Goal: Task Accomplishment & Management: Manage account settings

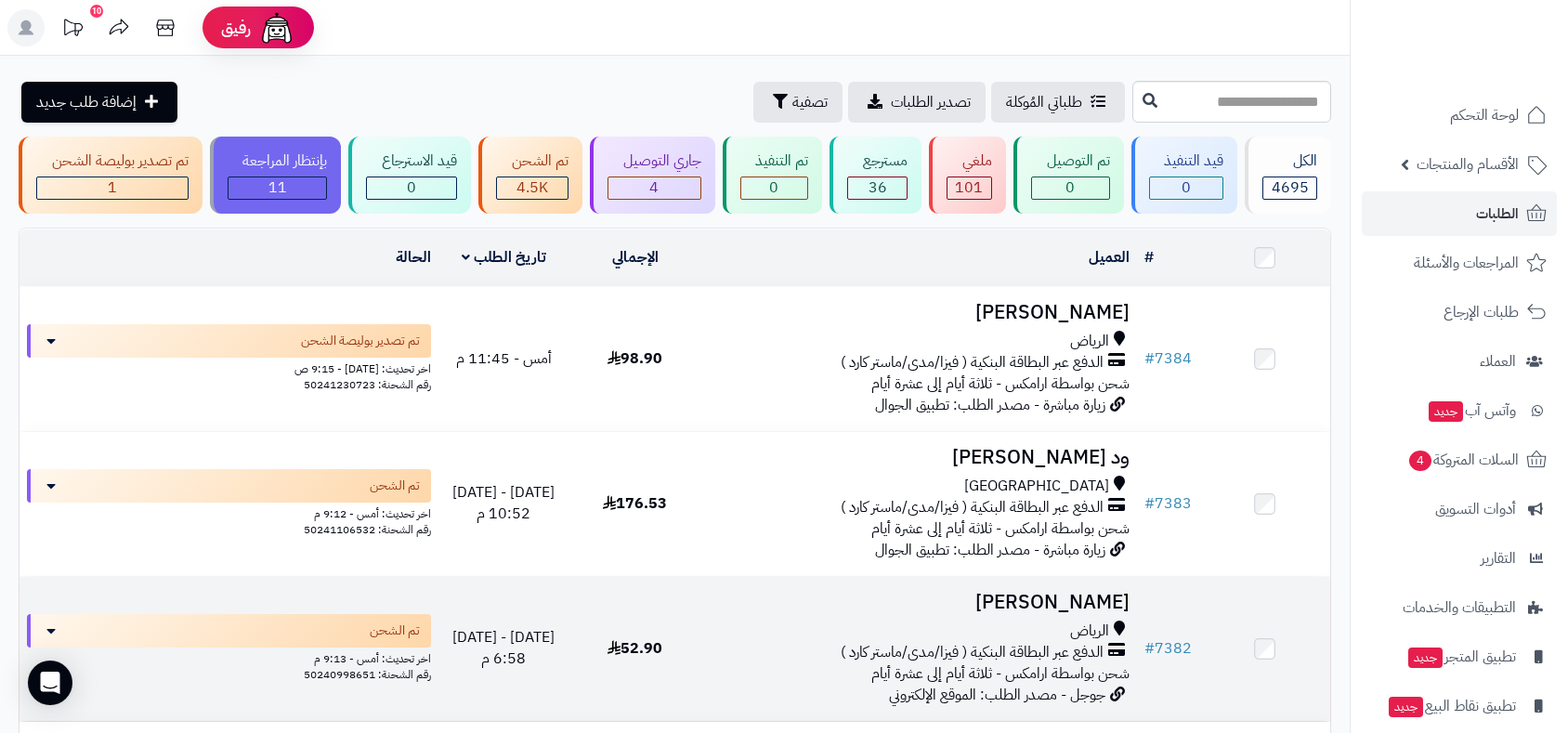
click at [1262, 634] on td at bounding box center [1265, 649] width 131 height 144
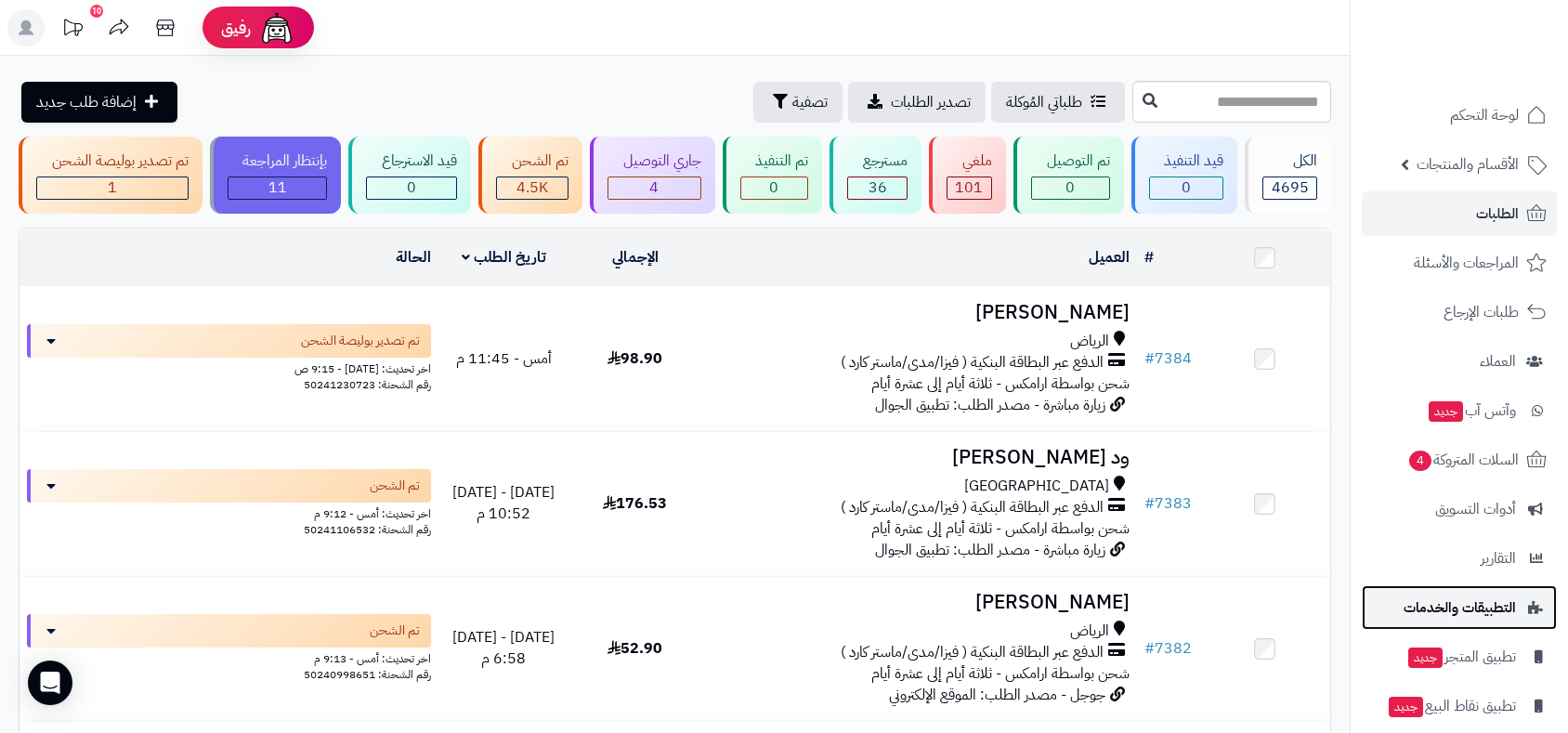
click at [1391, 611] on link "التطبيقات والخدمات" at bounding box center [1459, 607] width 195 height 44
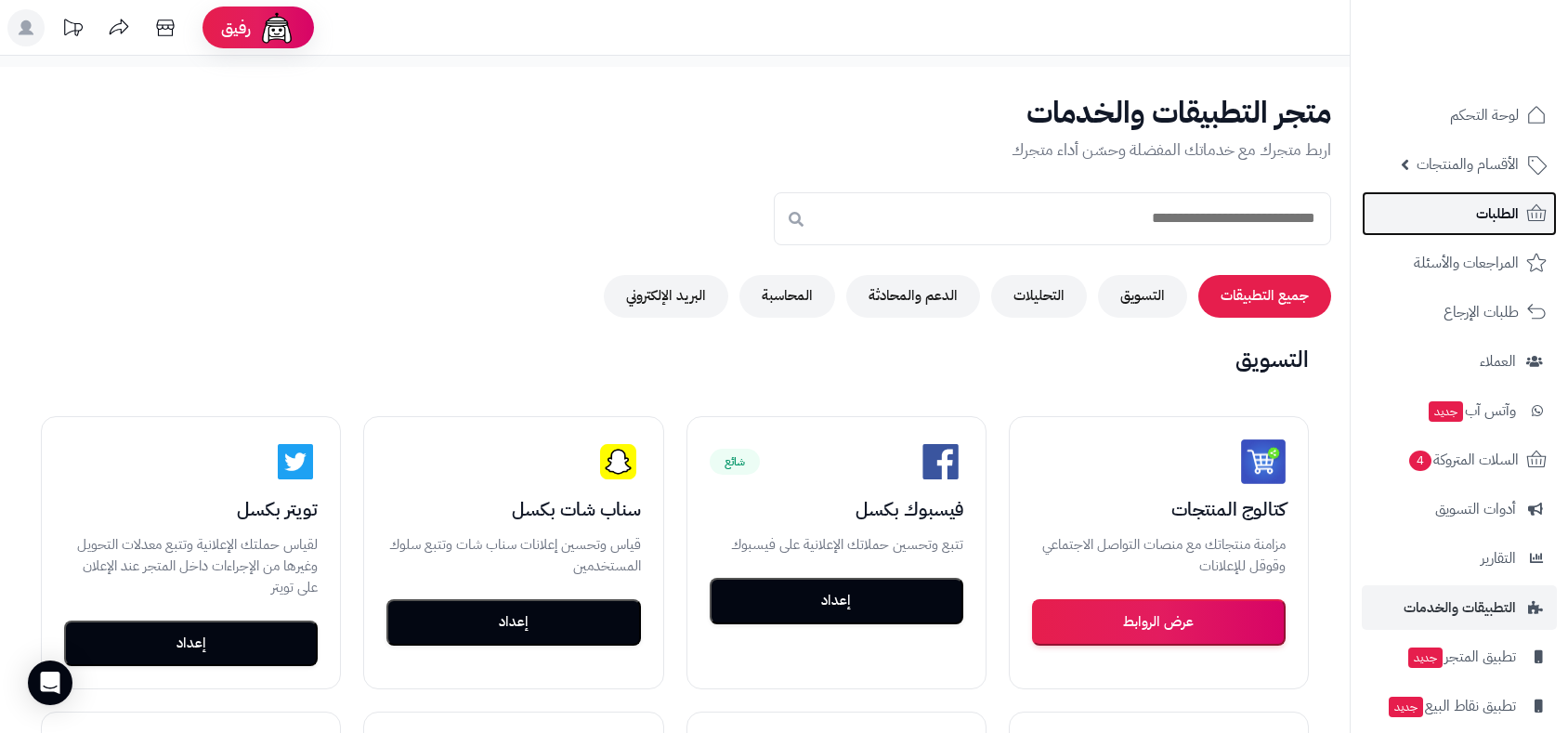
click at [1486, 214] on span "الطلبات" at bounding box center [1497, 214] width 43 height 26
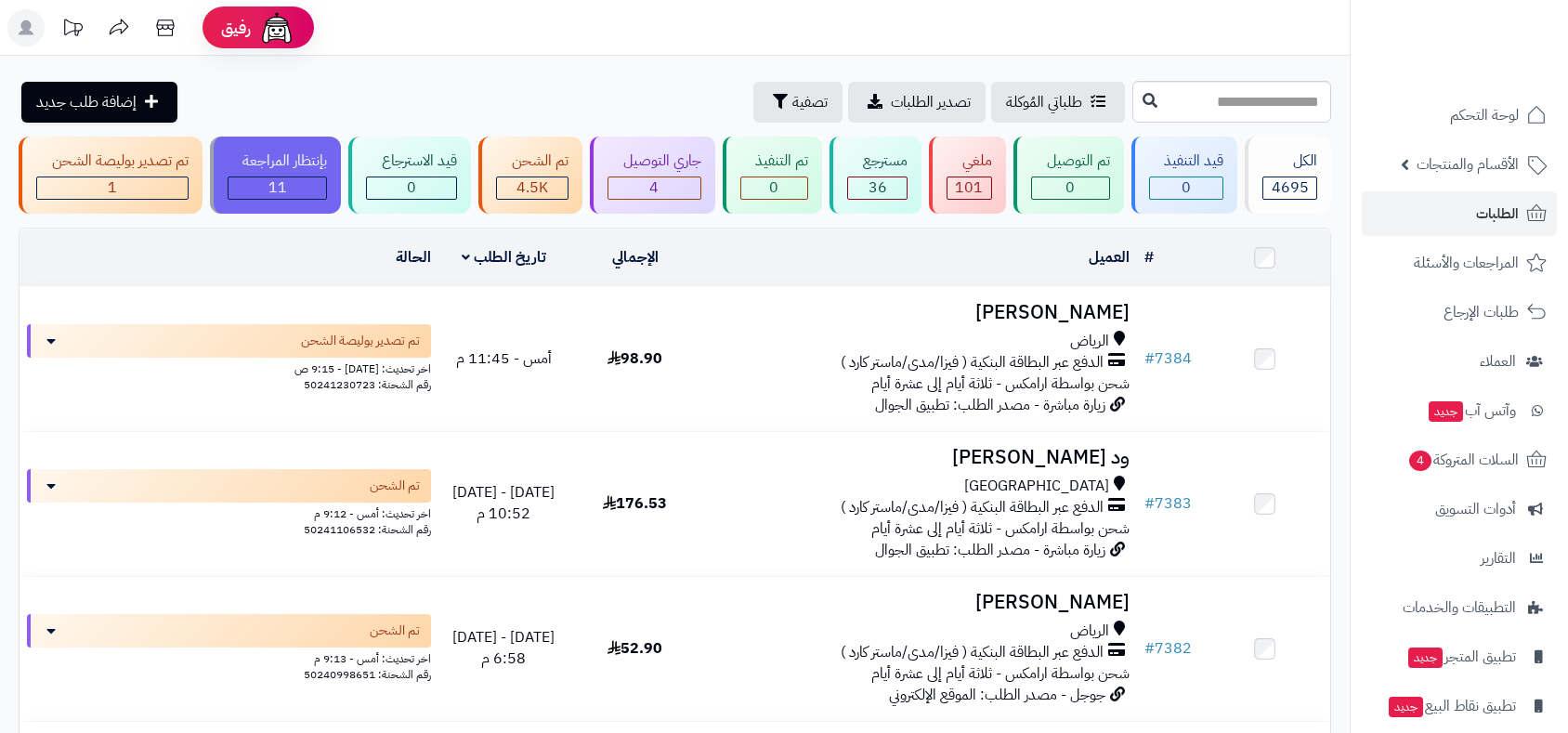
click at [1037, 28] on header "رفيق ! الطلبات معالجة مكتمل إرجاع المنتجات العملاء المتواجدون الان 6495 عملاء م…" at bounding box center [784, 27] width 1568 height 56
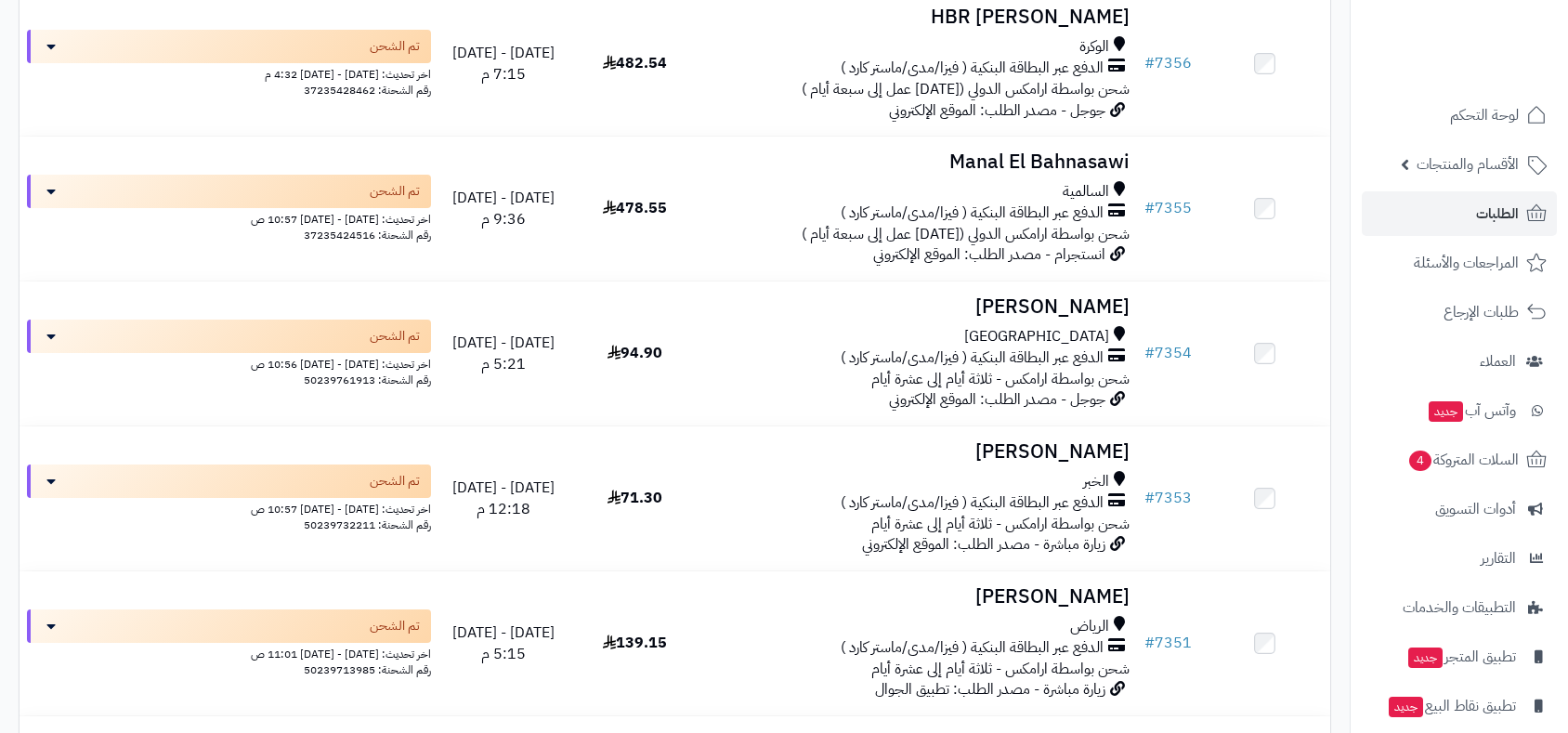
scroll to position [1754, 0]
